Goal: Browse casually

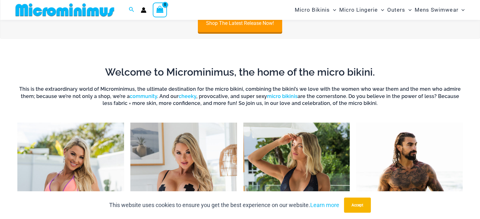
scroll to position [186, 0]
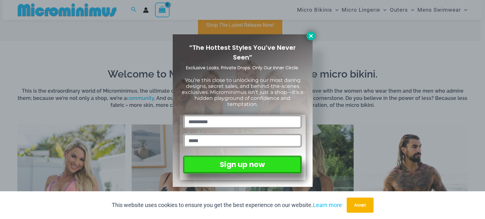
click at [309, 35] on icon at bounding box center [311, 36] width 6 height 6
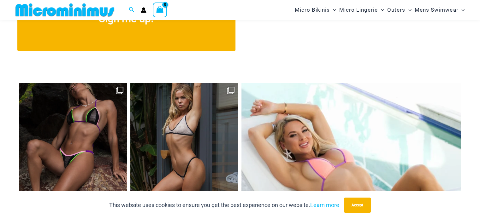
scroll to position [2686, 0]
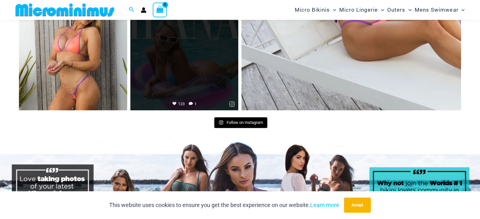
click at [156, 54] on link "Open" at bounding box center [184, 57] width 108 height 108
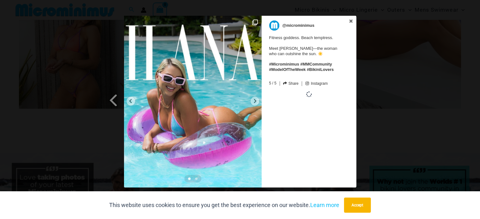
click at [259, 99] on img at bounding box center [193, 102] width 138 height 172
click at [258, 99] on div at bounding box center [255, 101] width 9 height 9
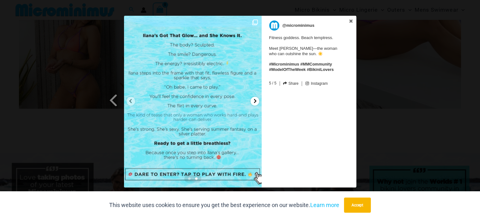
click at [258, 99] on div at bounding box center [255, 101] width 9 height 9
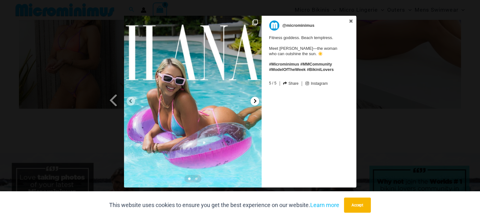
click at [258, 99] on div at bounding box center [255, 101] width 9 height 9
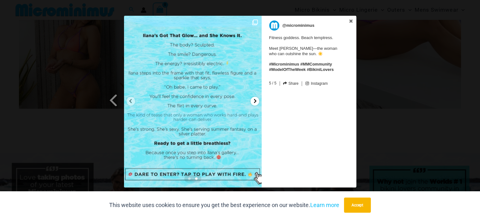
click at [255, 100] on icon at bounding box center [255, 101] width 3 height 4
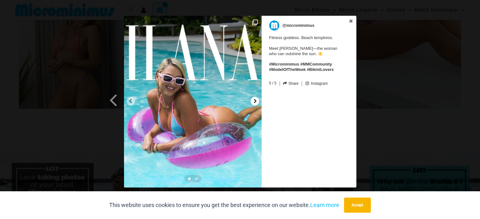
click at [255, 100] on icon at bounding box center [255, 101] width 3 height 4
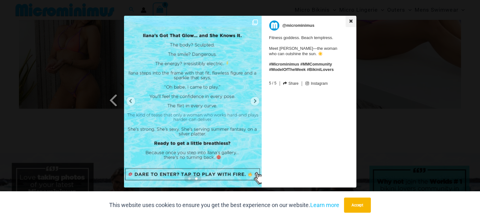
click at [351, 19] on icon at bounding box center [351, 21] width 4 height 4
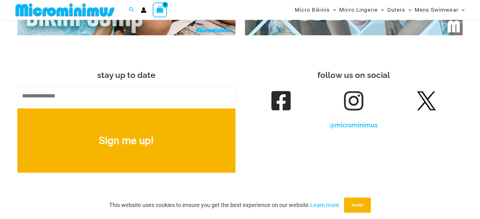
scroll to position [2367, 0]
